Goal: Task Accomplishment & Management: Use online tool/utility

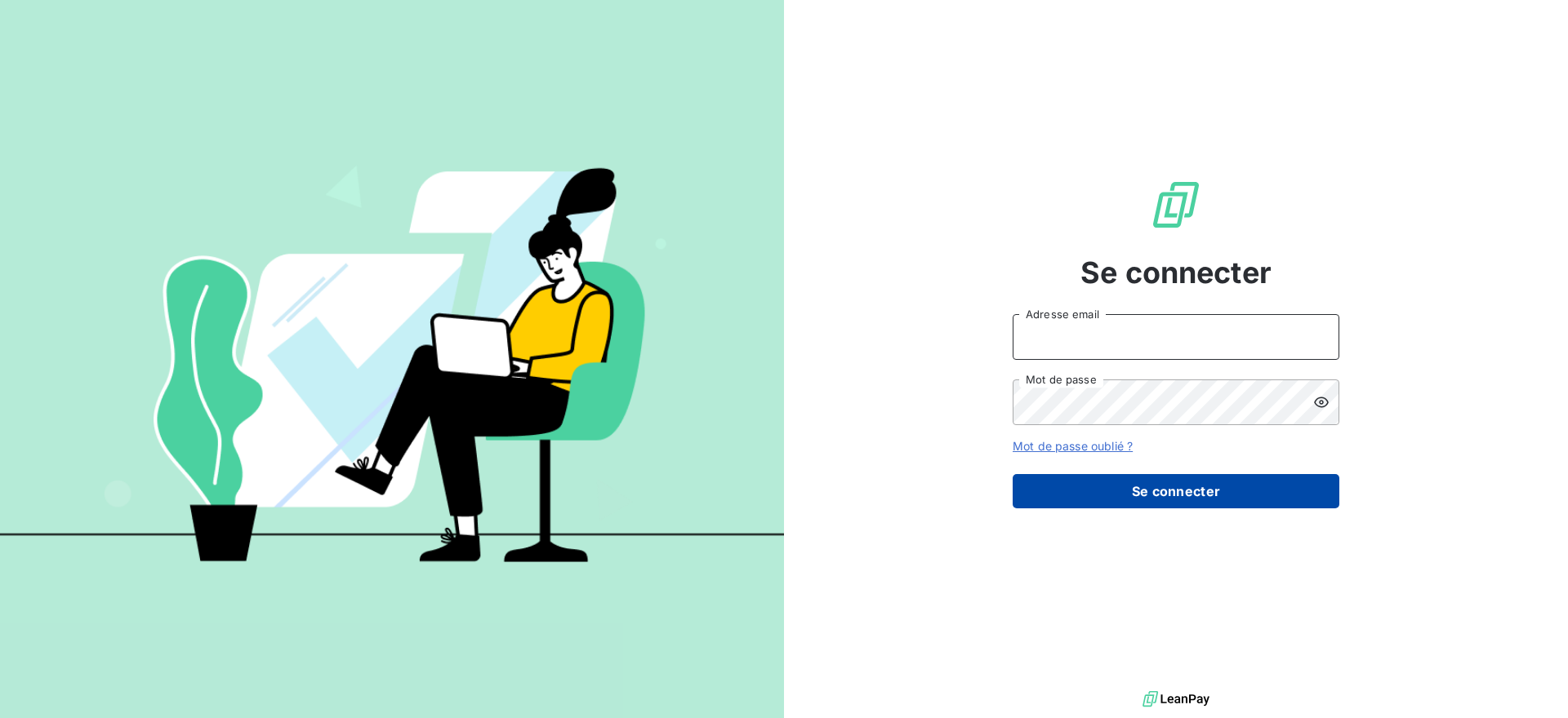
type input "[EMAIL_ADDRESS][DOMAIN_NAME]"
click at [1236, 482] on button "Se connecter" at bounding box center [1176, 491] width 326 height 35
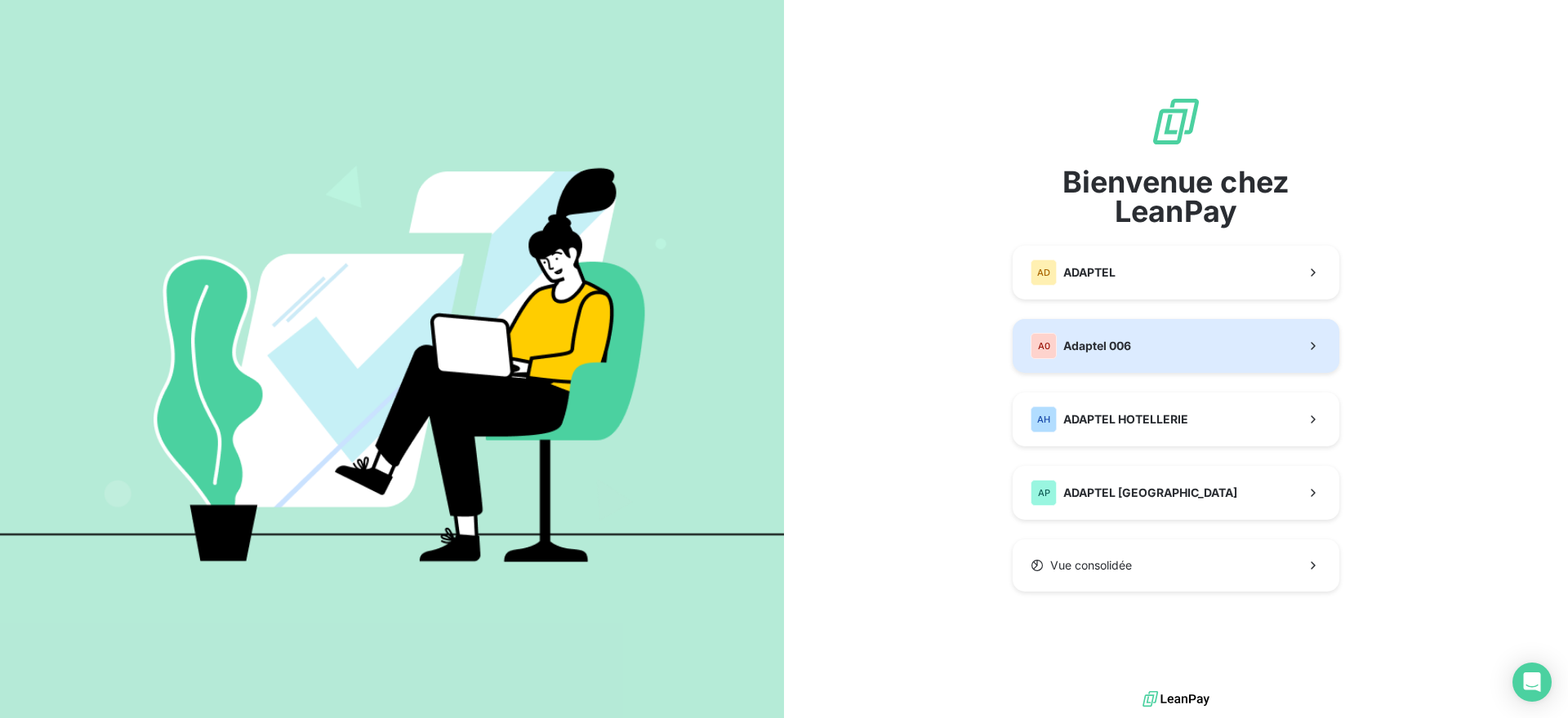
click at [1115, 333] on div "A0 Adaptel 006" at bounding box center [1080, 346] width 100 height 26
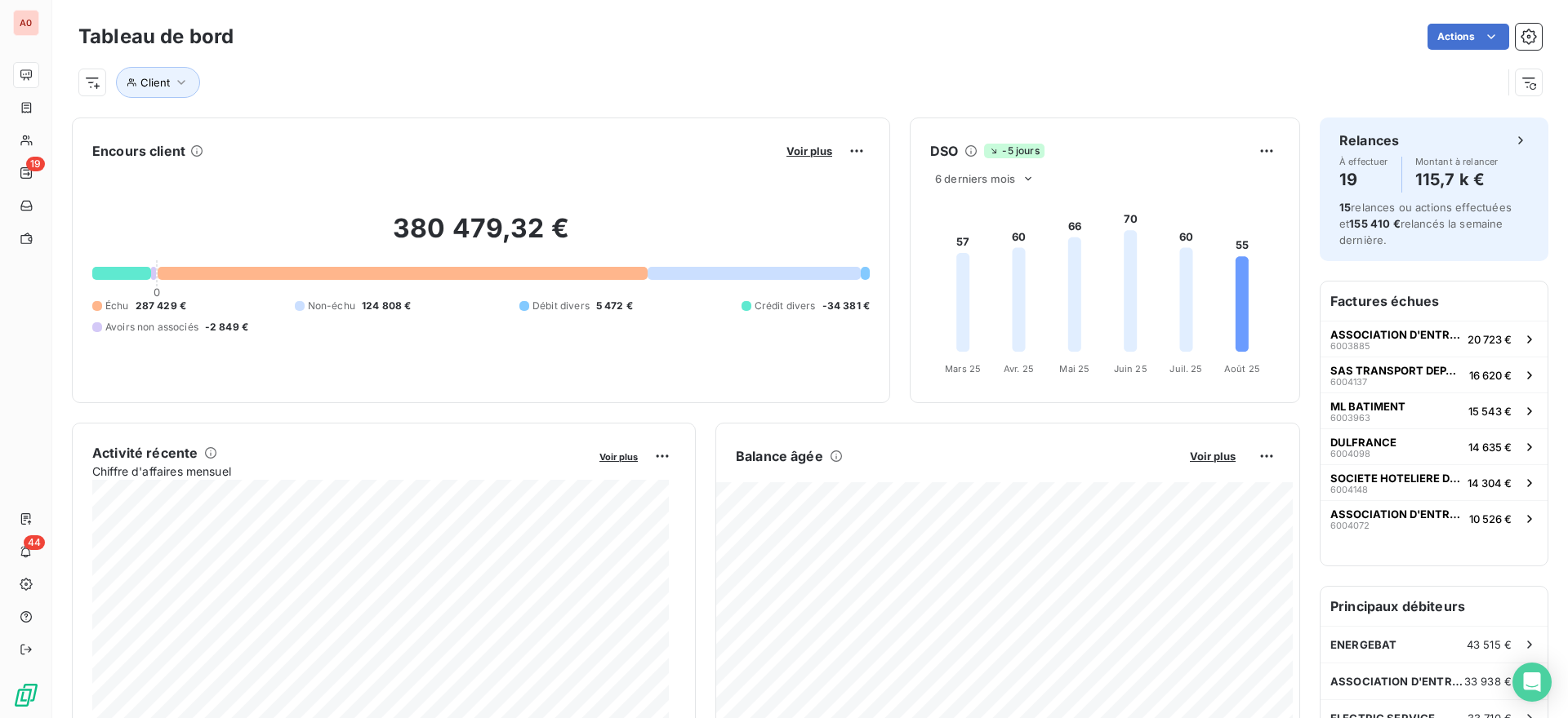
click at [823, 35] on div "Actions" at bounding box center [897, 37] width 1289 height 26
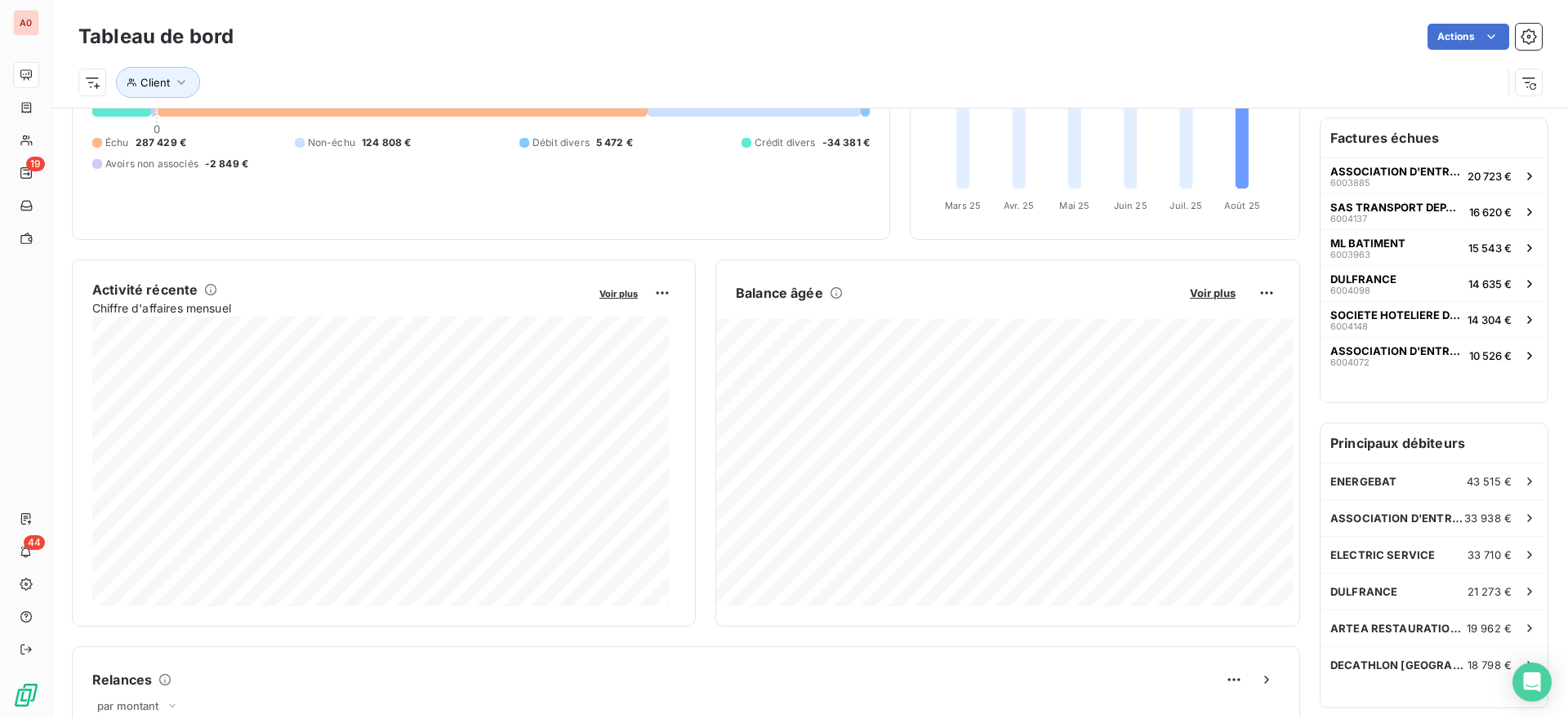
scroll to position [246, 0]
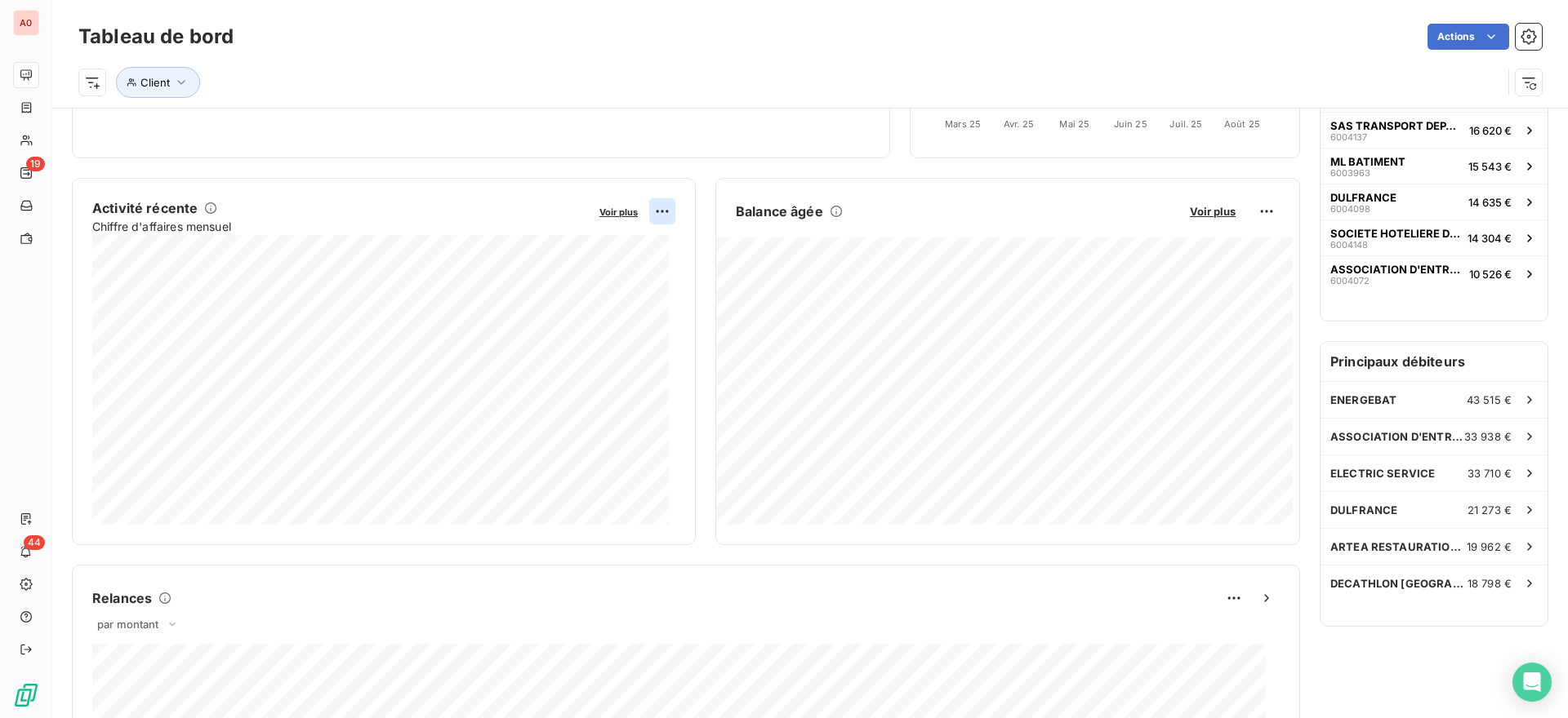
click at [649, 211] on html "A0 19 44 Tableau de bord Actions Client Encours client Voir plus 380 479,32 € 0…" at bounding box center [784, 359] width 1568 height 718
click at [622, 246] on div "Exporter" at bounding box center [617, 247] width 92 height 26
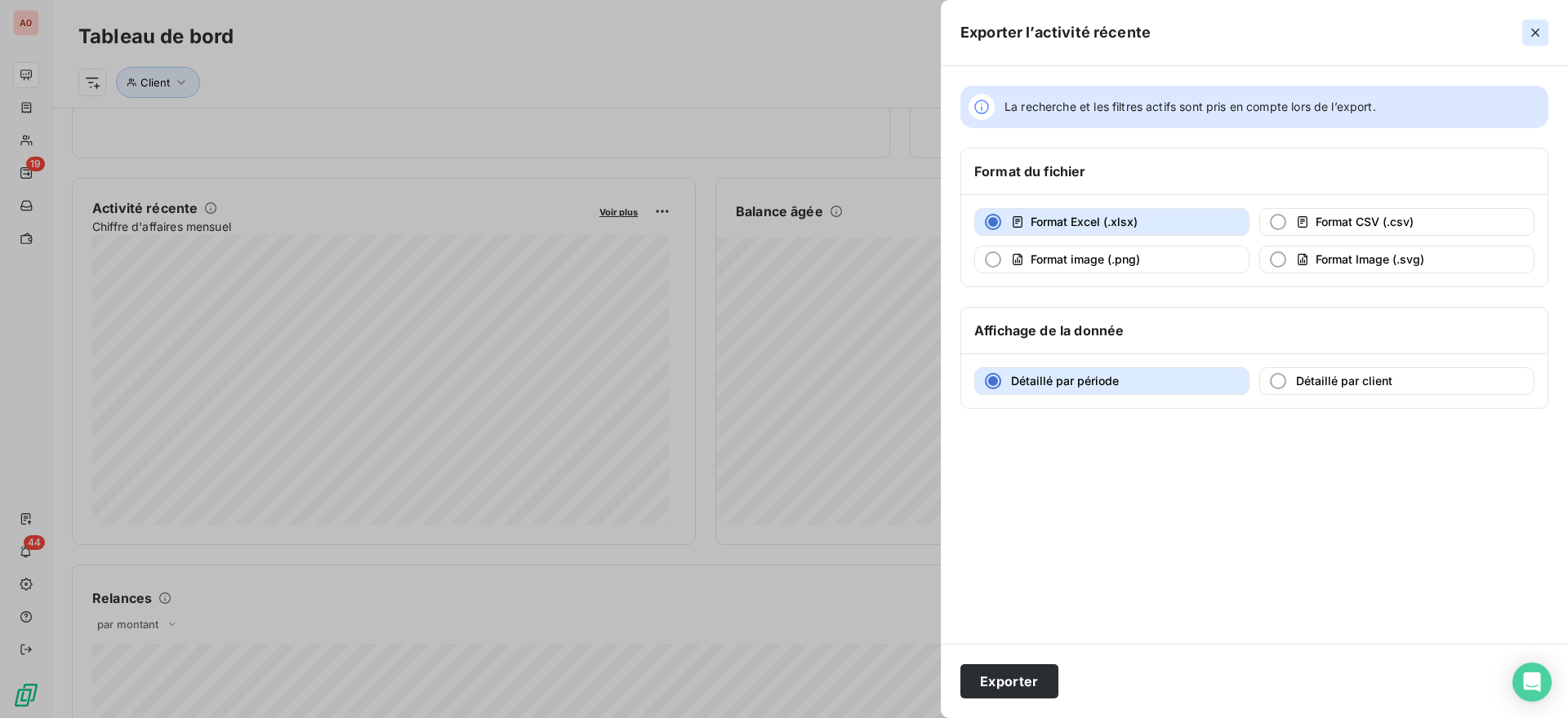
click at [1529, 28] on icon "button" at bounding box center [1534, 32] width 16 height 16
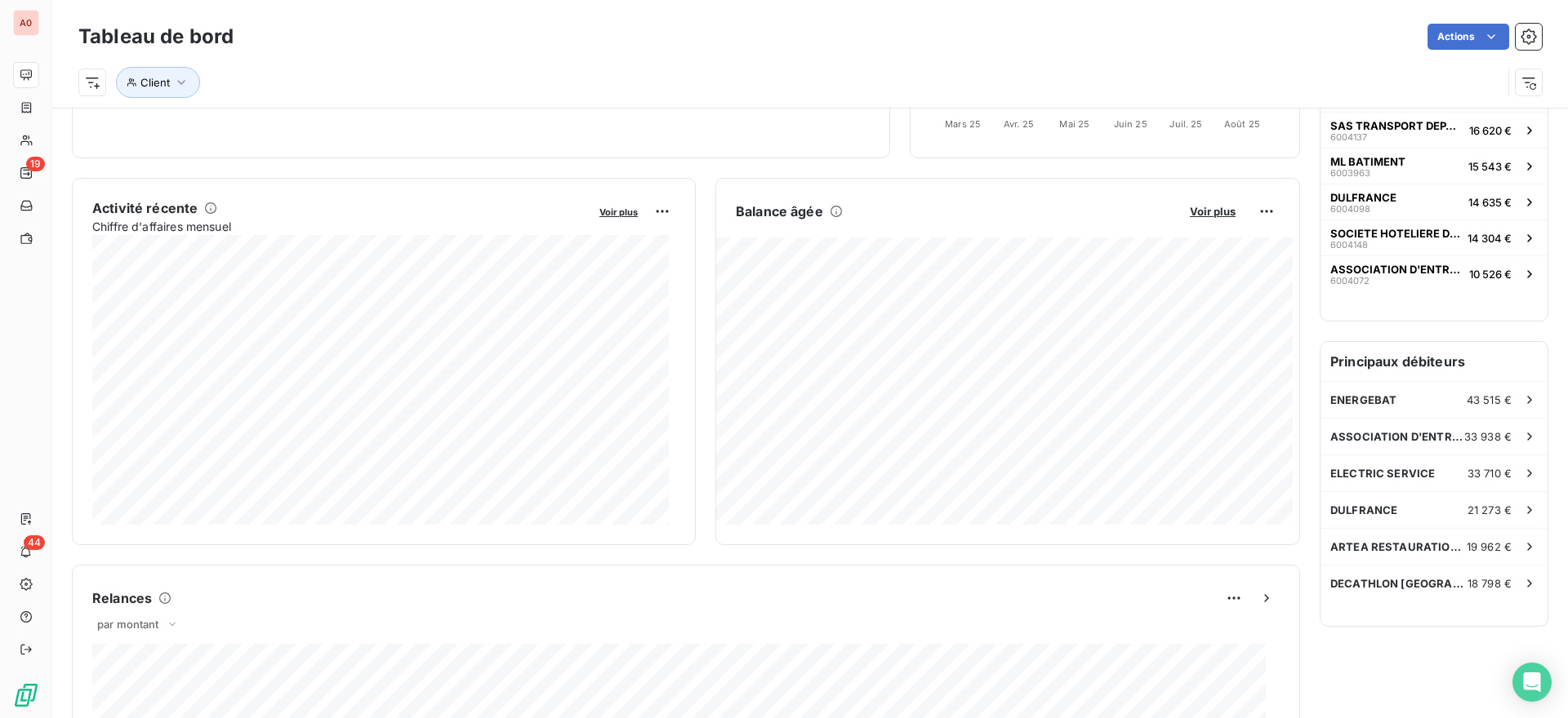
click at [1289, 494] on div "Encours client Voir plus 380 479,32 € 0 Échu 287 429 € Non-échu 124 808 € Débit…" at bounding box center [810, 591] width 1515 height 1457
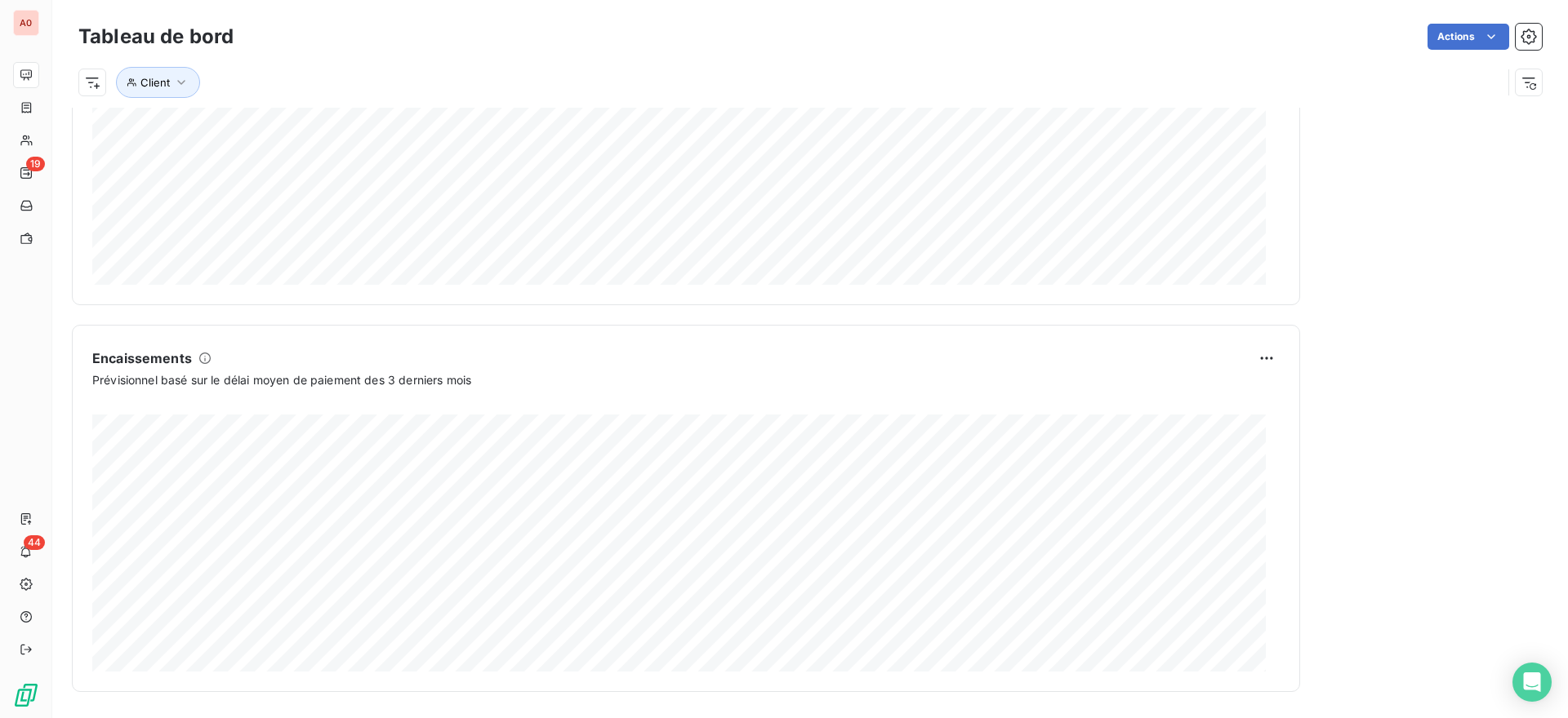
scroll to position [0, 0]
